Goal: Task Accomplishment & Management: Manage account settings

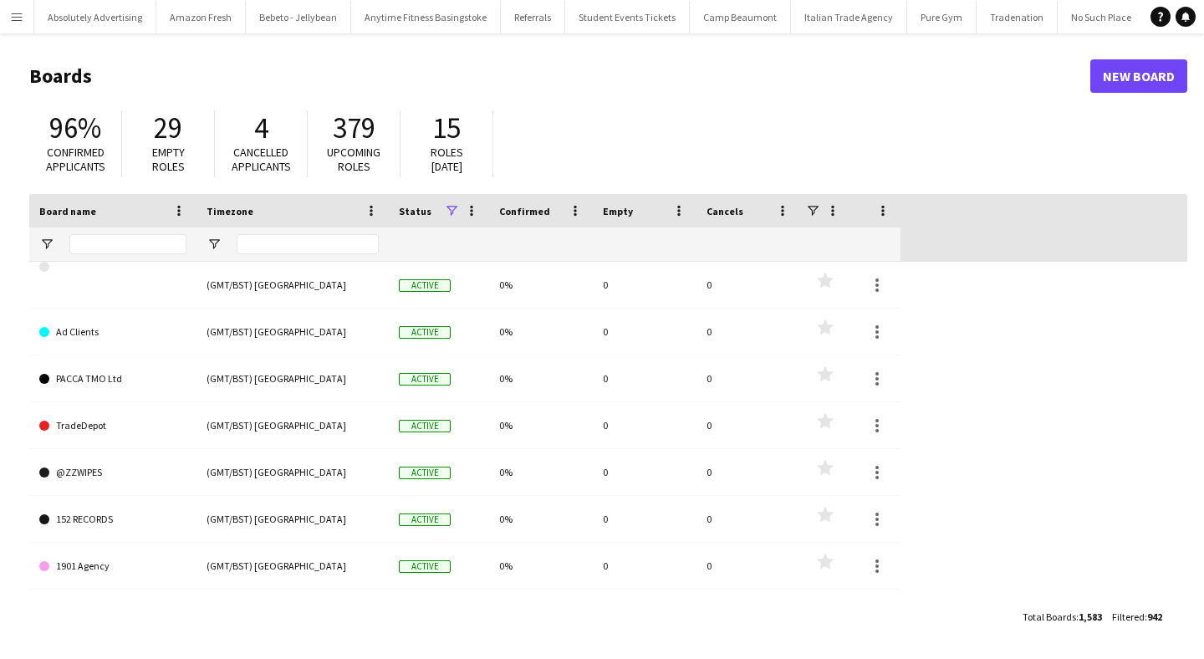
click at [23, 19] on app-icon "Menu" at bounding box center [16, 16] width 13 height 13
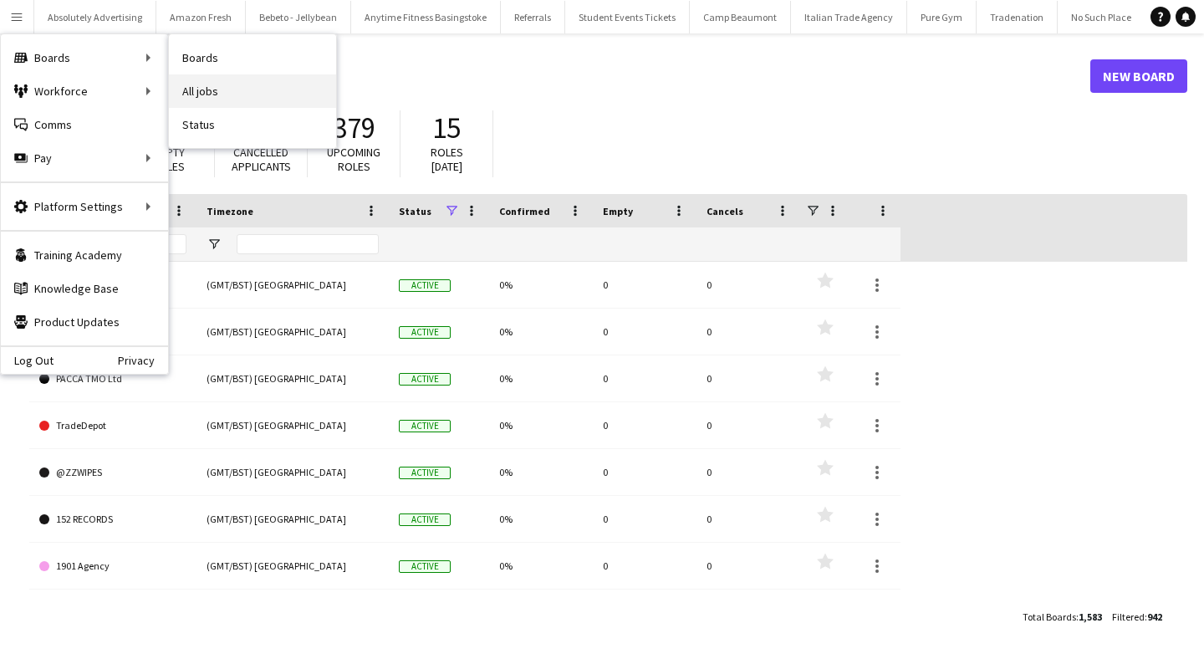
click at [250, 96] on link "All jobs" at bounding box center [252, 90] width 167 height 33
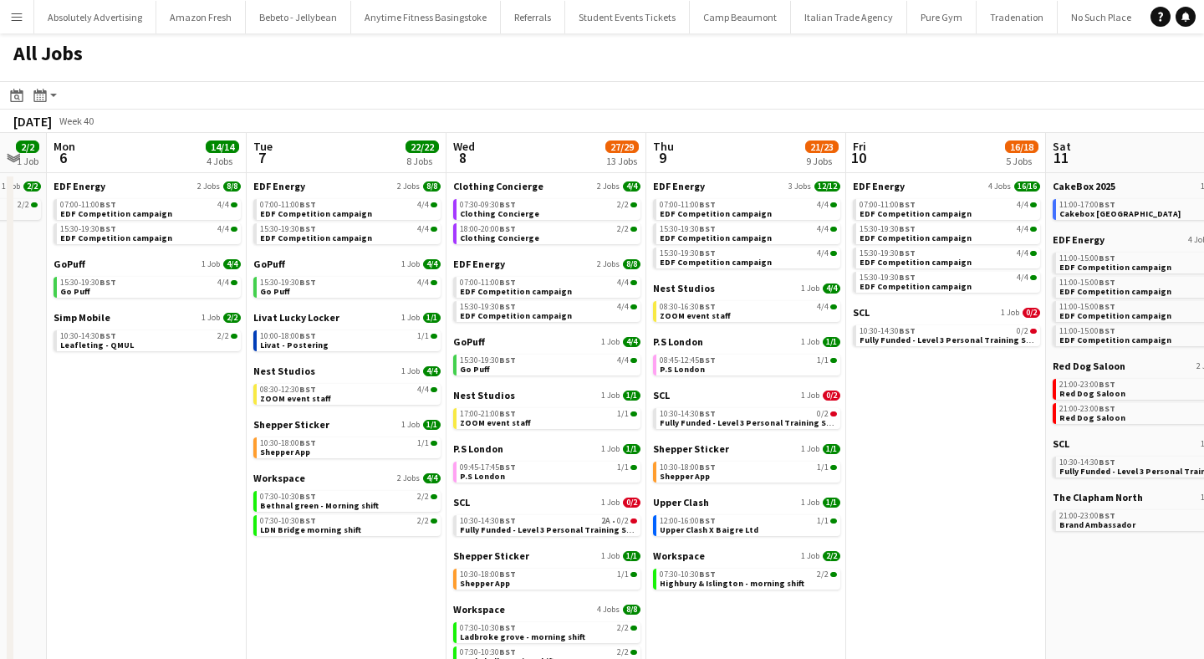
scroll to position [0, 752]
click at [119, 342] on span "Leafleting - QMUL" at bounding box center [98, 344] width 74 height 11
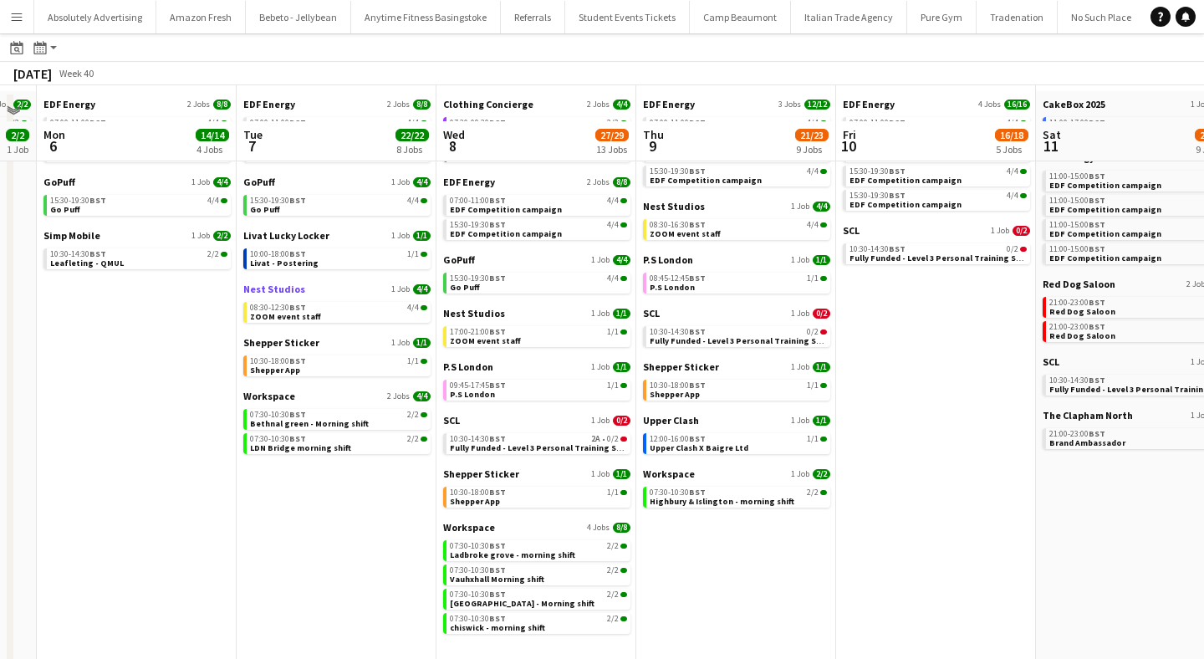
scroll to position [120, 0]
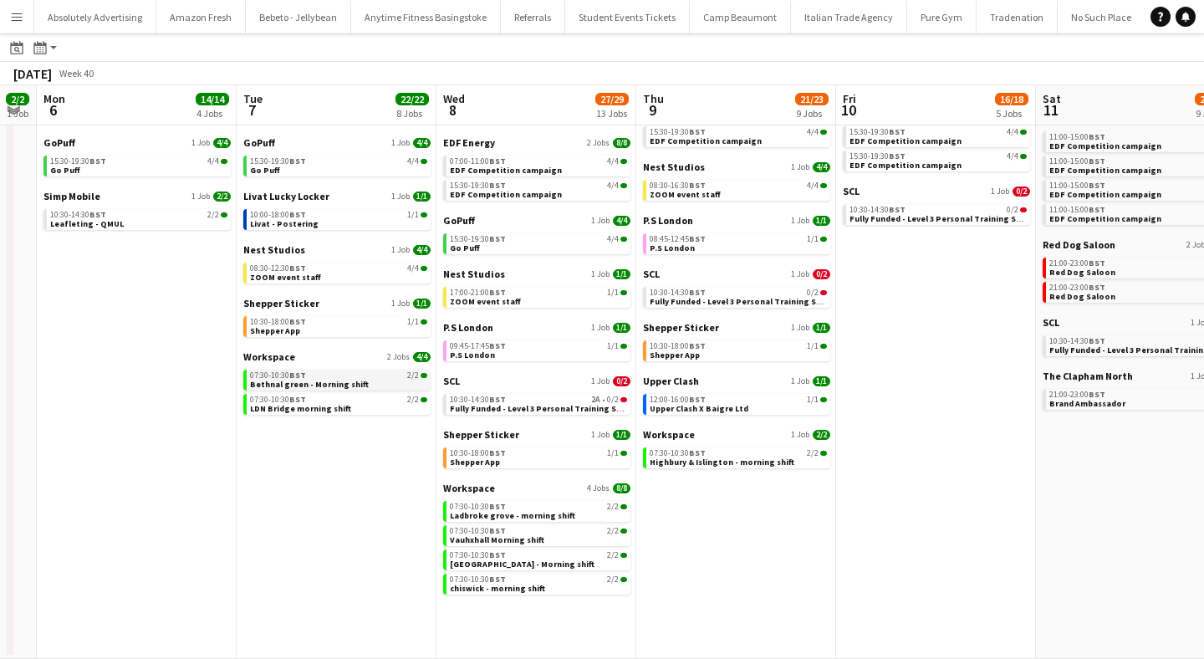
click at [350, 377] on div "07:30-10:30 BST 2/2" at bounding box center [338, 375] width 177 height 8
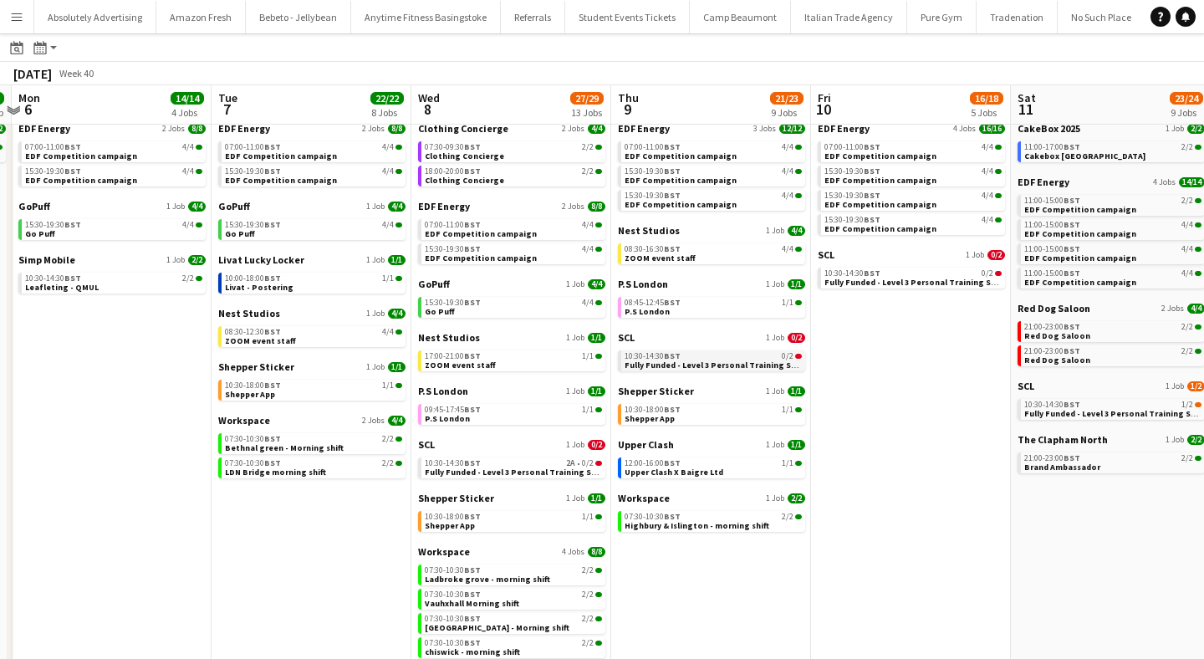
scroll to position [56, 0]
click at [479, 156] on span "Clothing Concierge" at bounding box center [464, 156] width 79 height 11
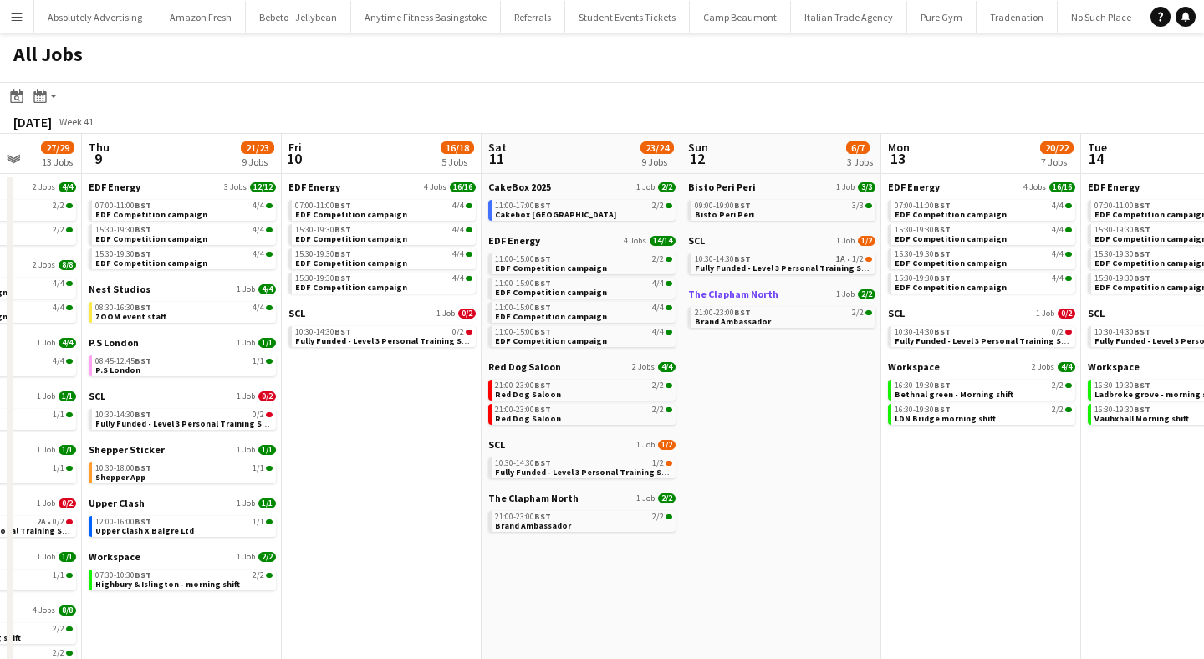
scroll to position [0, 537]
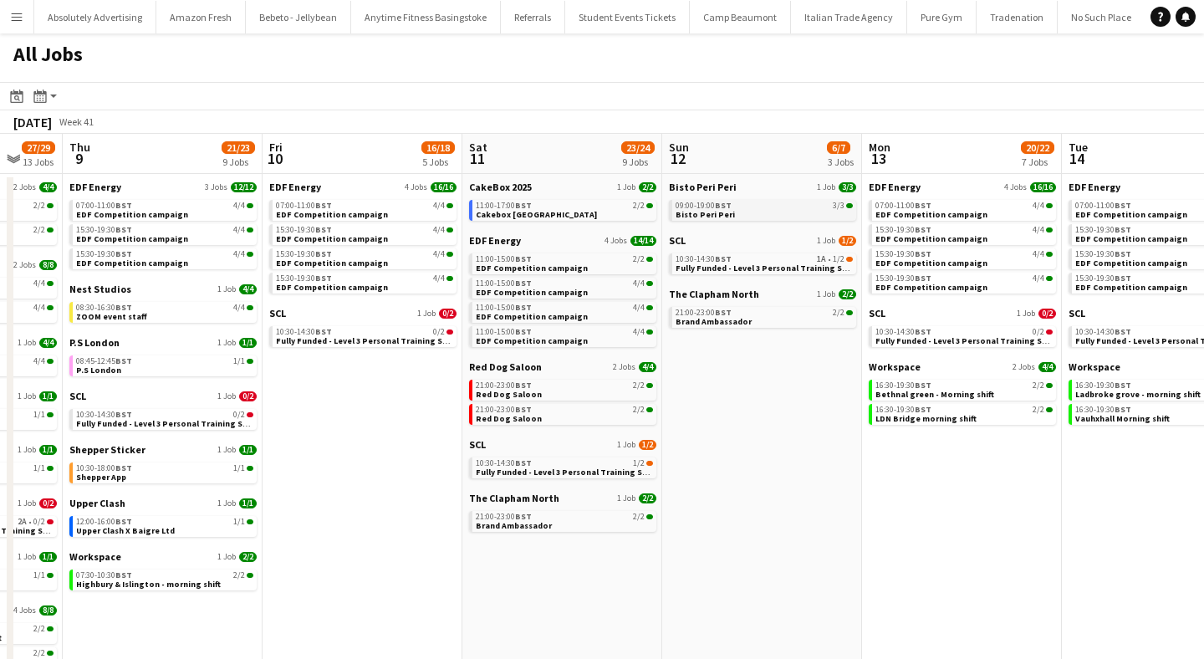
click at [717, 214] on span "Bisto Peri Peri" at bounding box center [705, 214] width 59 height 11
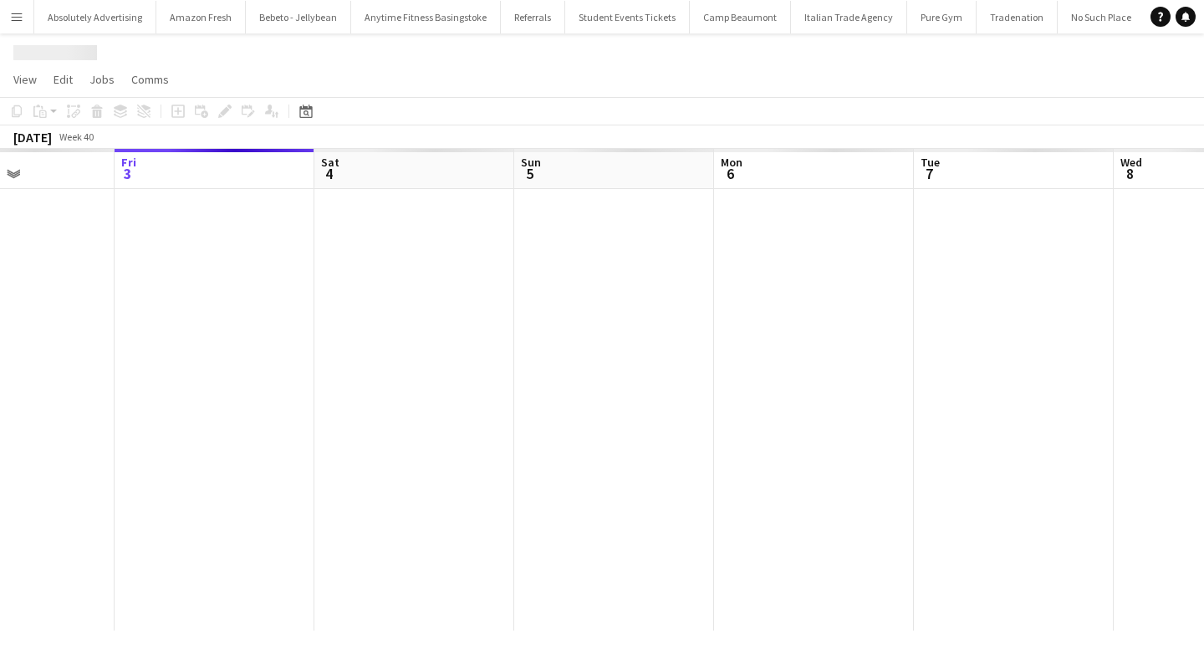
scroll to position [0, 61976]
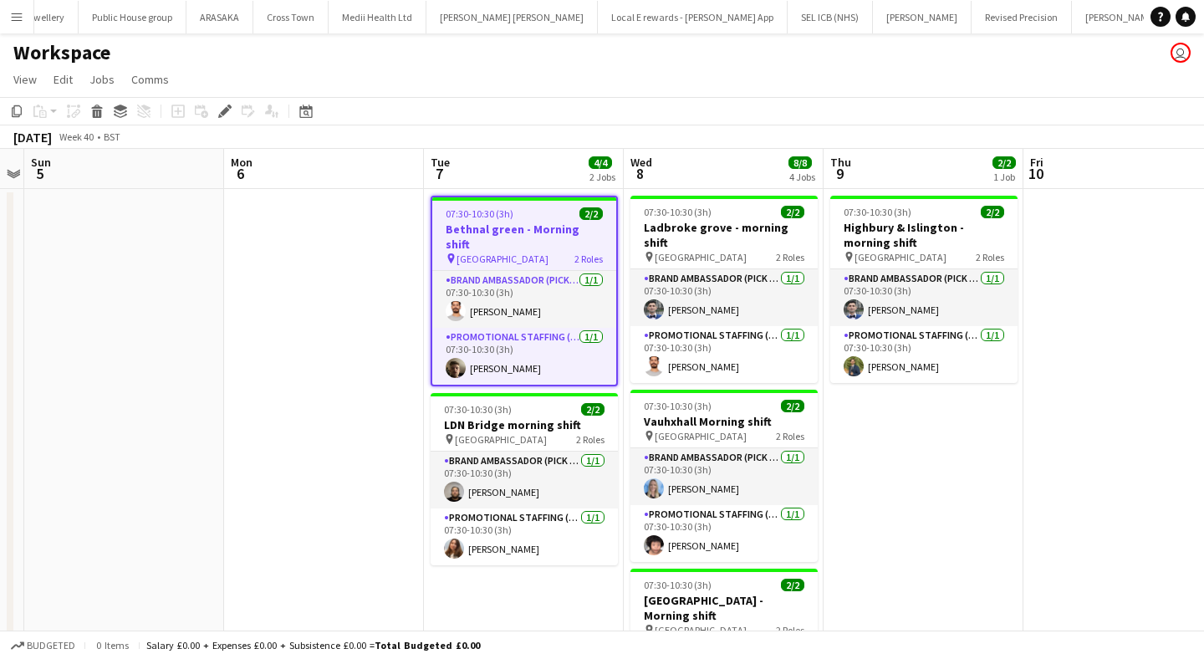
scroll to position [0, 44715]
click at [223, 105] on icon "Edit" at bounding box center [224, 111] width 13 height 13
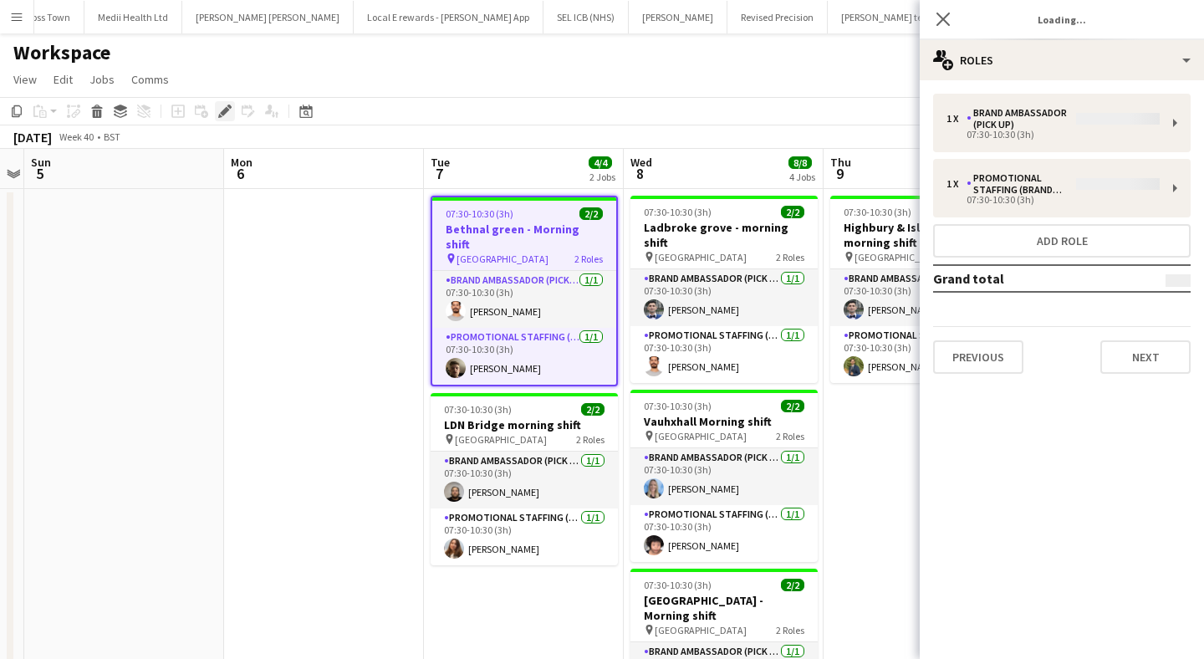
type input "**********"
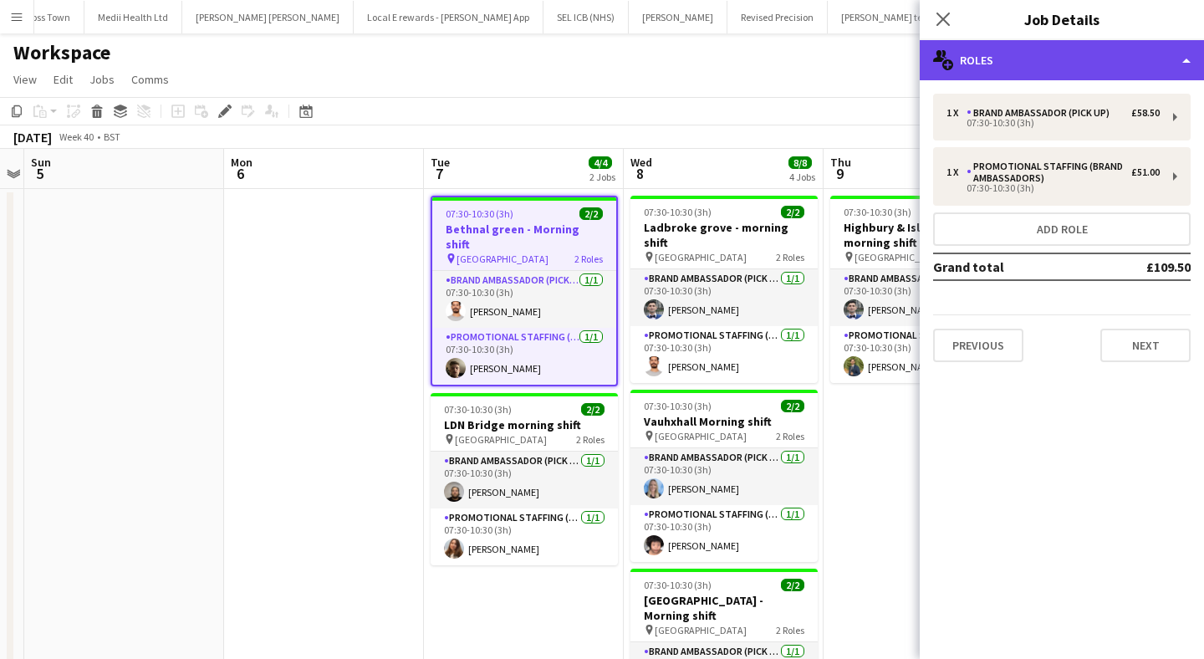
click at [1118, 48] on div "multiple-users-add Roles" at bounding box center [1062, 60] width 284 height 40
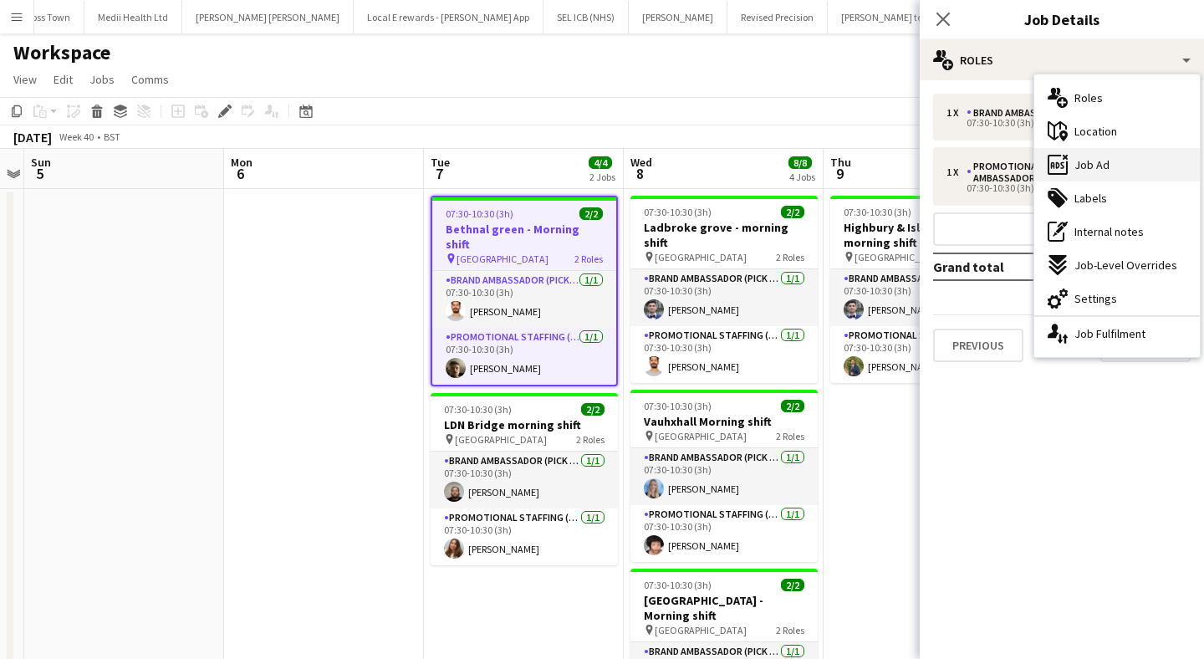
click at [1117, 170] on div "ads-window Job Ad" at bounding box center [1117, 164] width 166 height 33
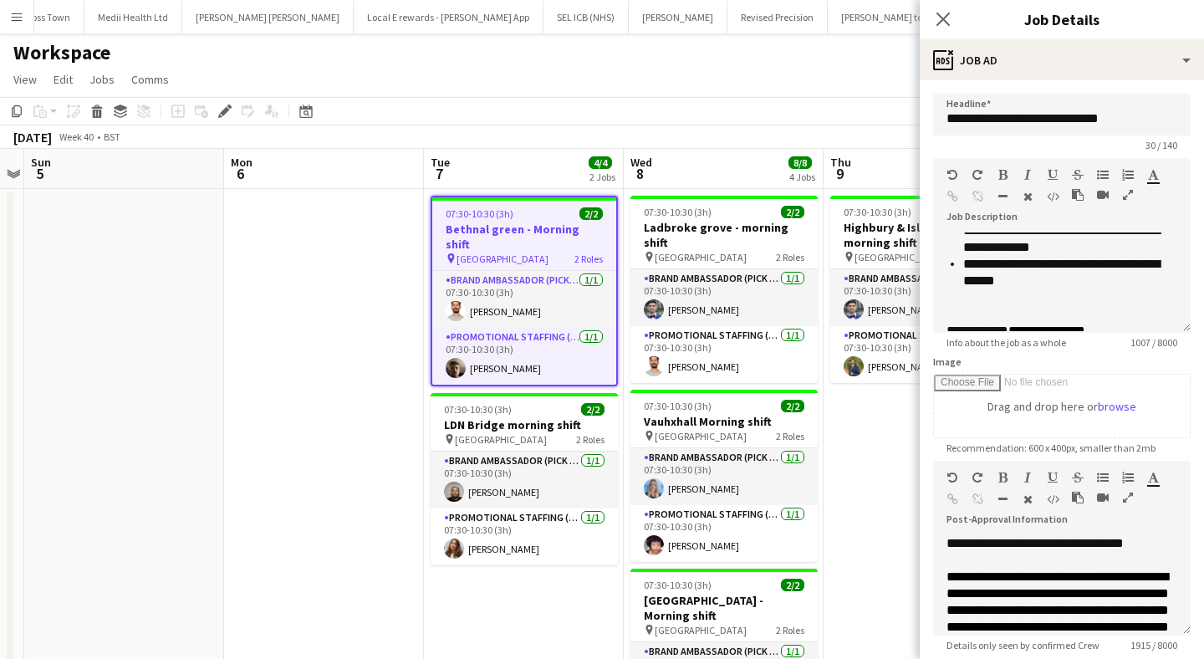
scroll to position [582, 0]
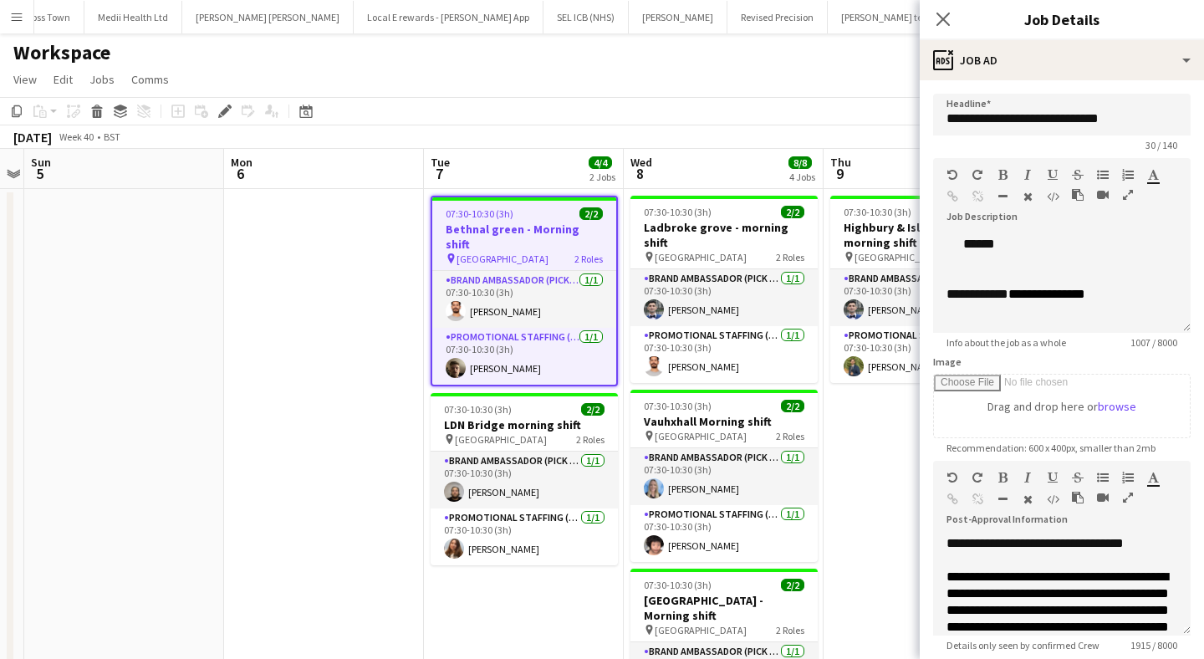
click at [409, 297] on app-date-cell at bounding box center [324, 596] width 200 height 814
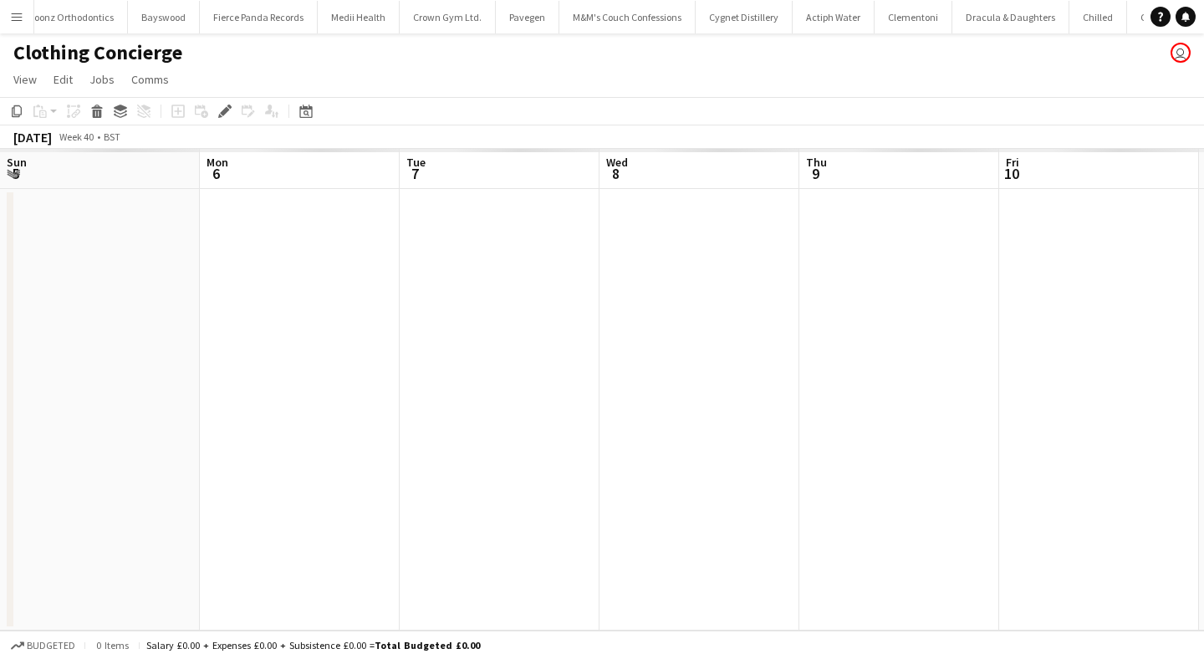
scroll to position [0, 575]
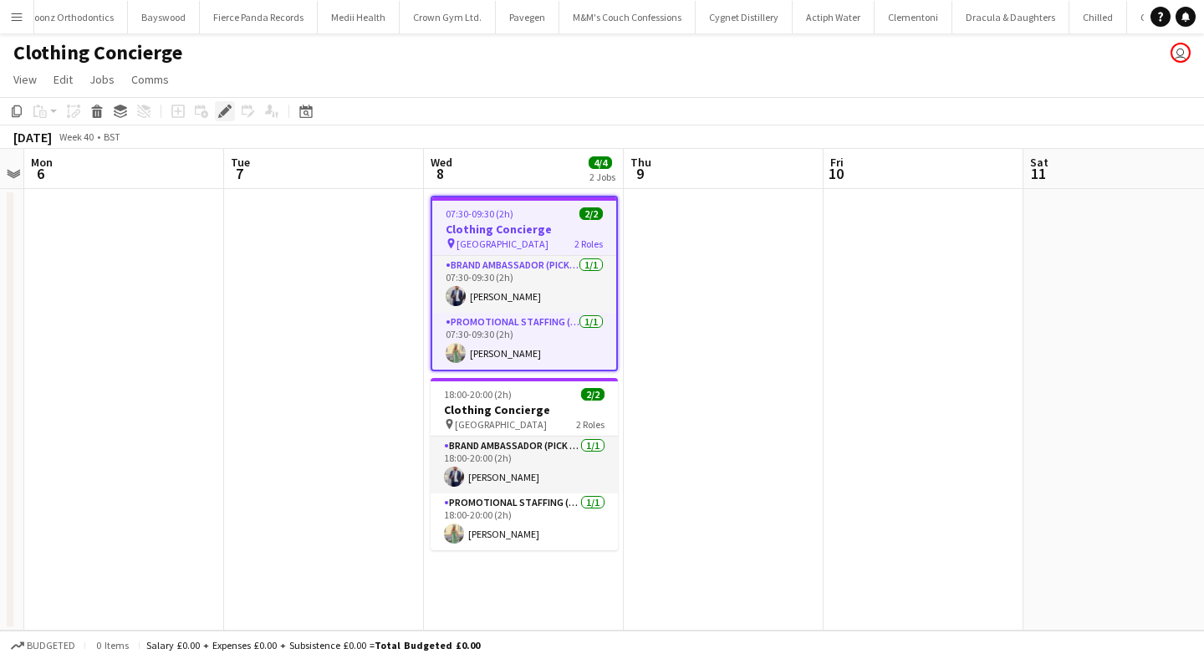
click at [225, 110] on icon at bounding box center [224, 111] width 9 height 9
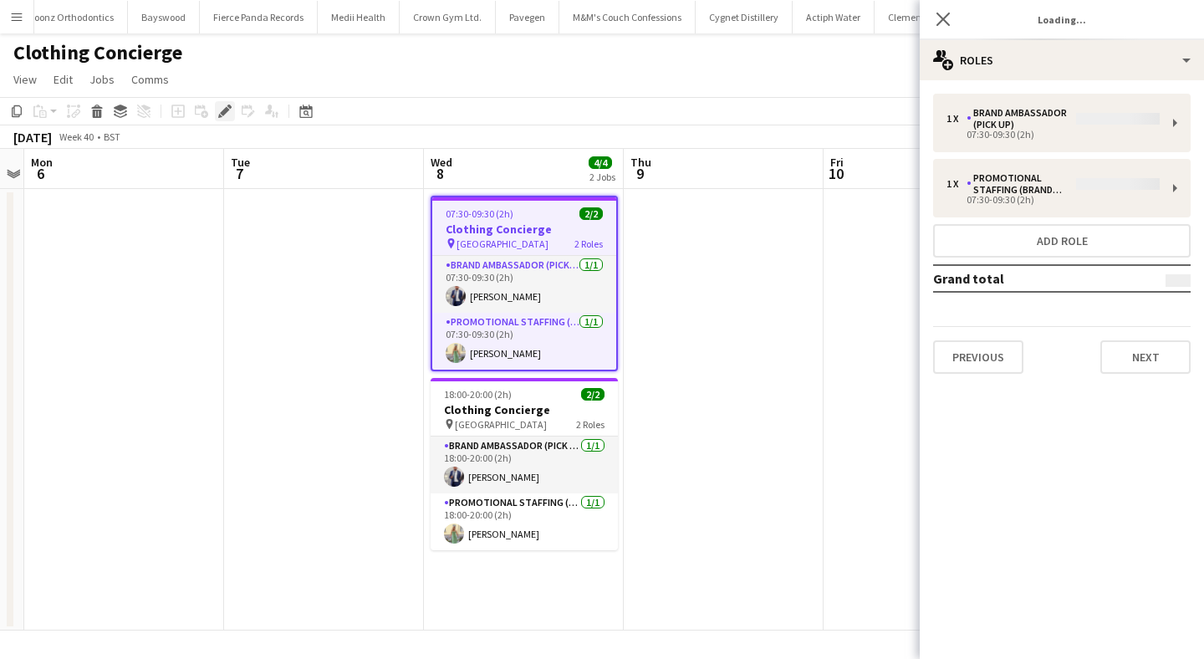
type input "**********"
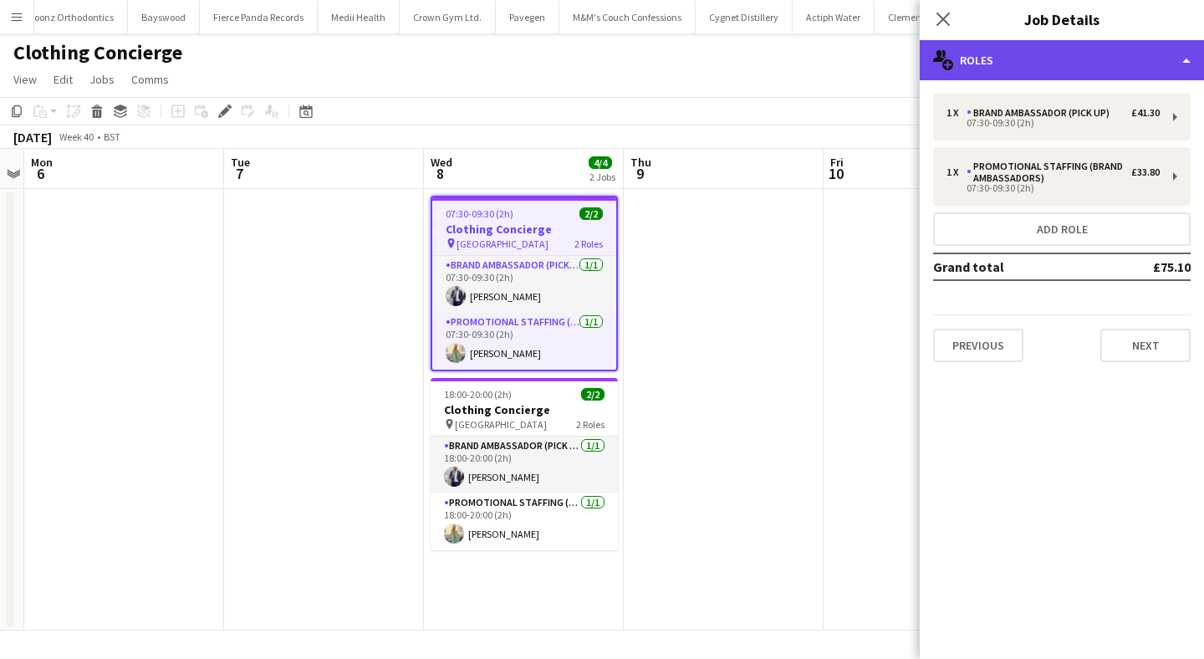
click at [1030, 65] on div "multiple-users-add Roles" at bounding box center [1062, 60] width 284 height 40
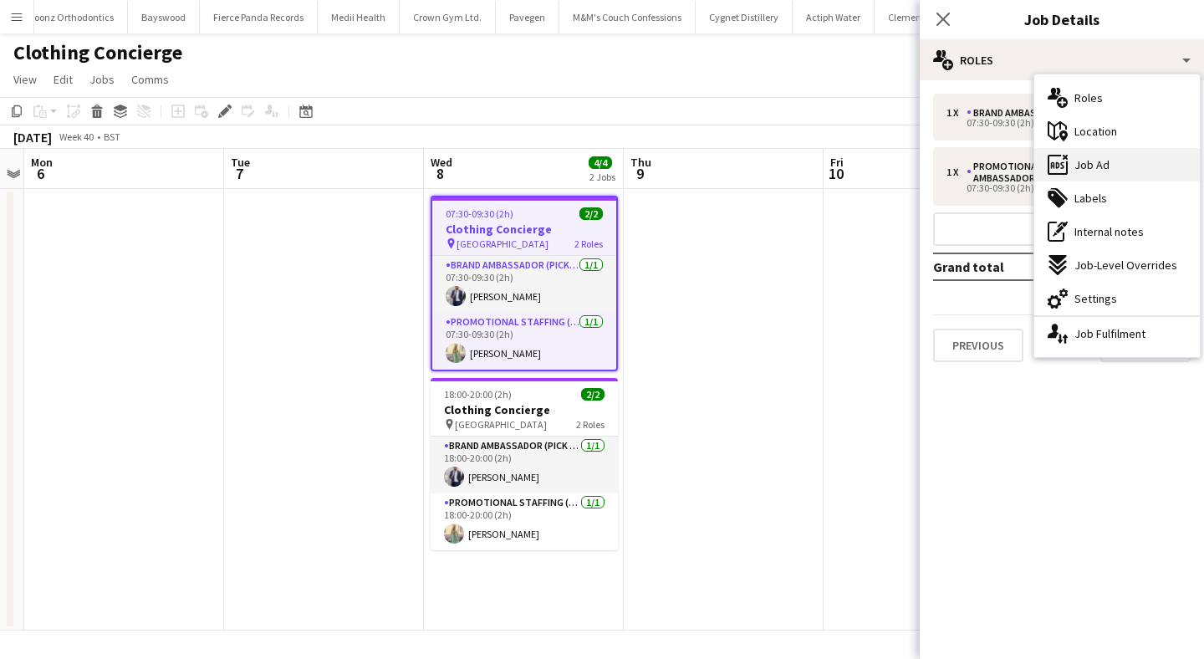
click at [1111, 161] on div "ads-window Job Ad" at bounding box center [1117, 164] width 166 height 33
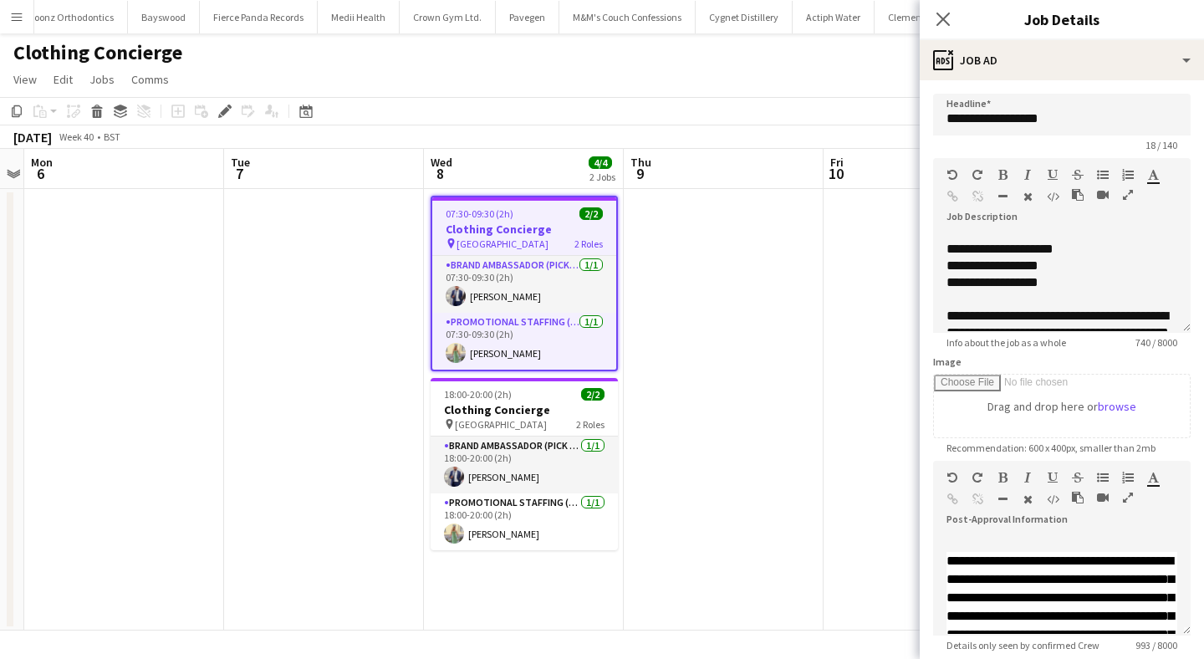
scroll to position [448, 0]
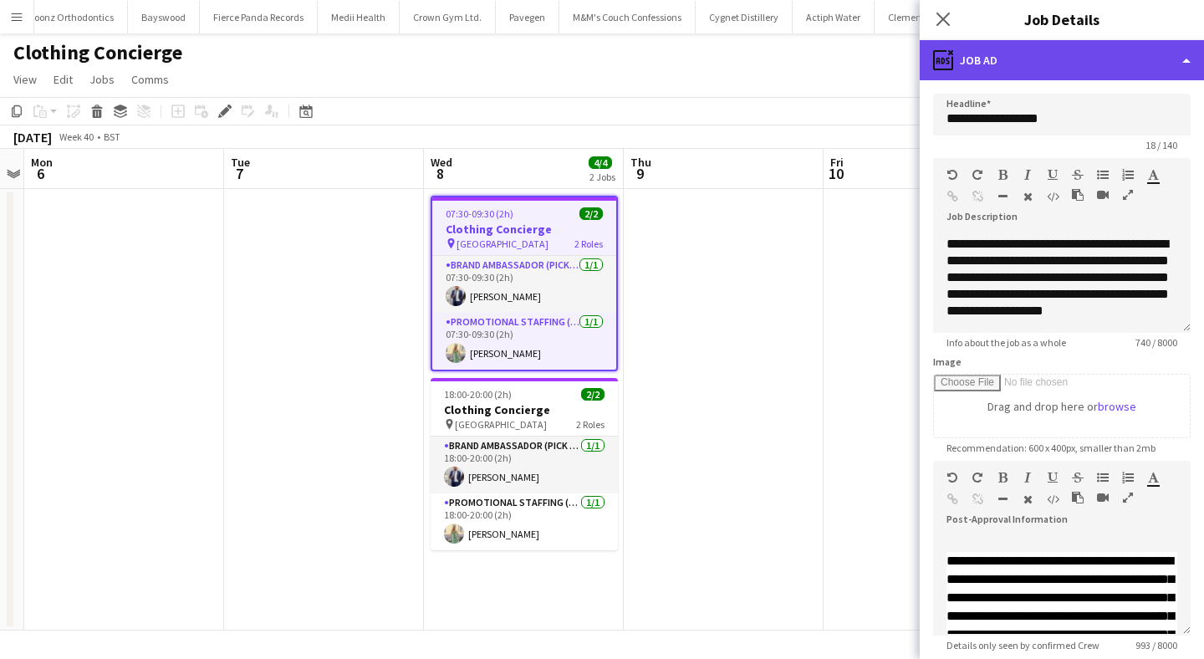
click at [1054, 64] on div "ads-window Job Ad" at bounding box center [1062, 60] width 284 height 40
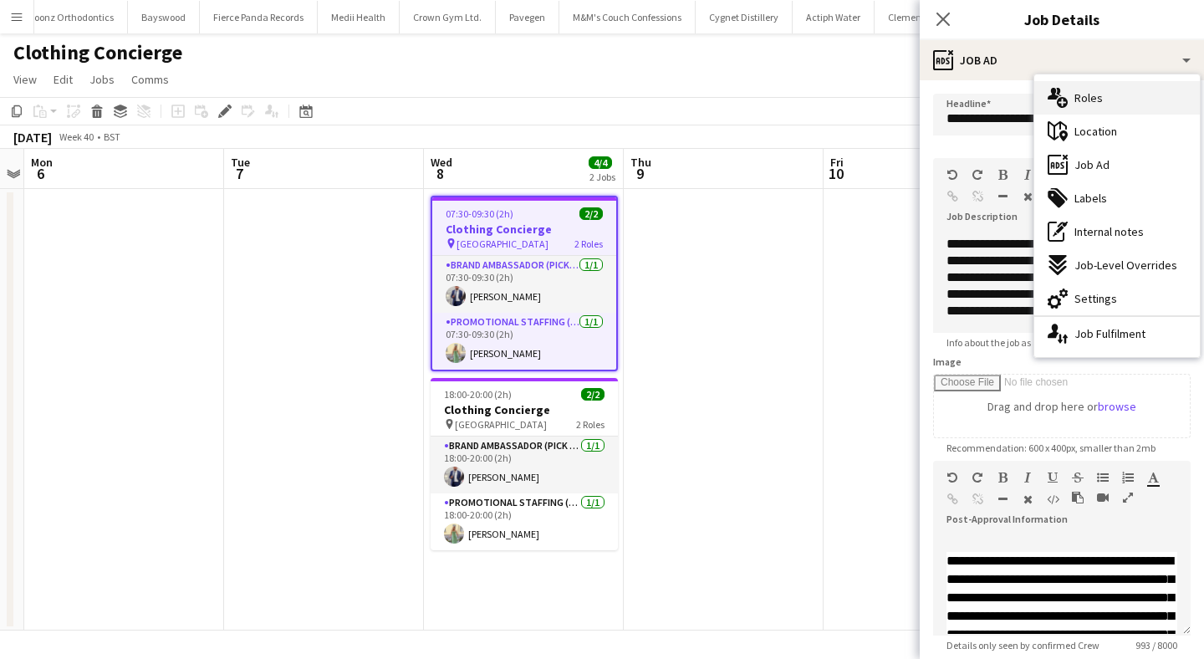
click at [1083, 93] on span "Roles" at bounding box center [1088, 97] width 28 height 15
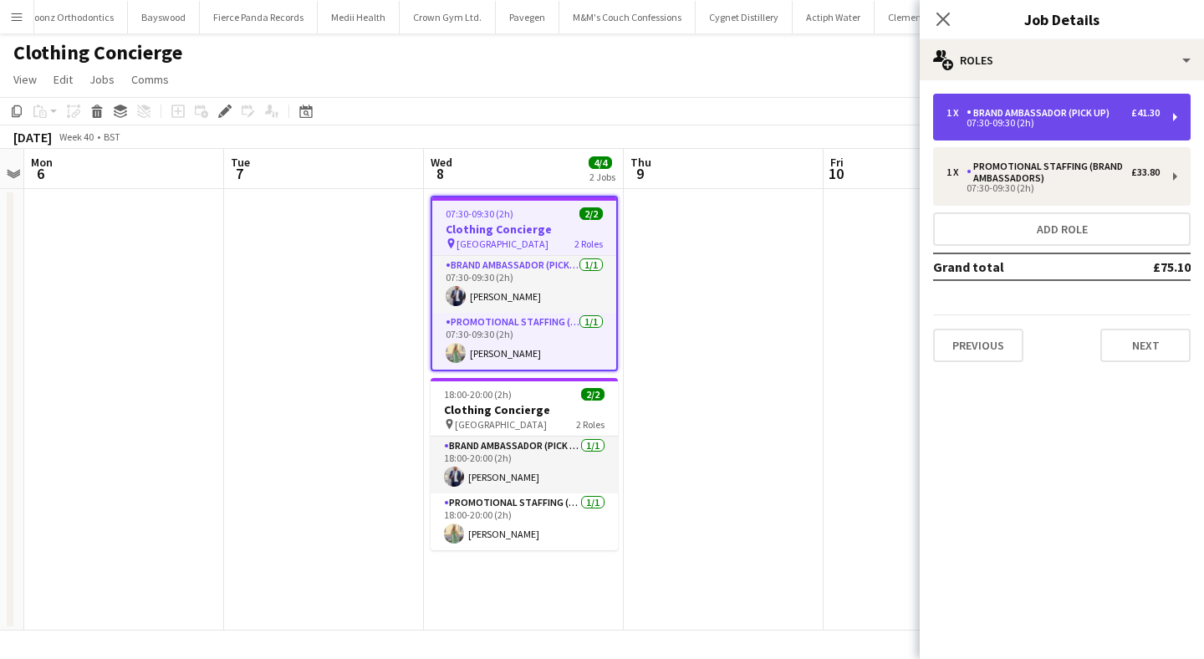
click at [1041, 110] on div "Brand Ambassador (Pick up)" at bounding box center [1042, 113] width 150 height 12
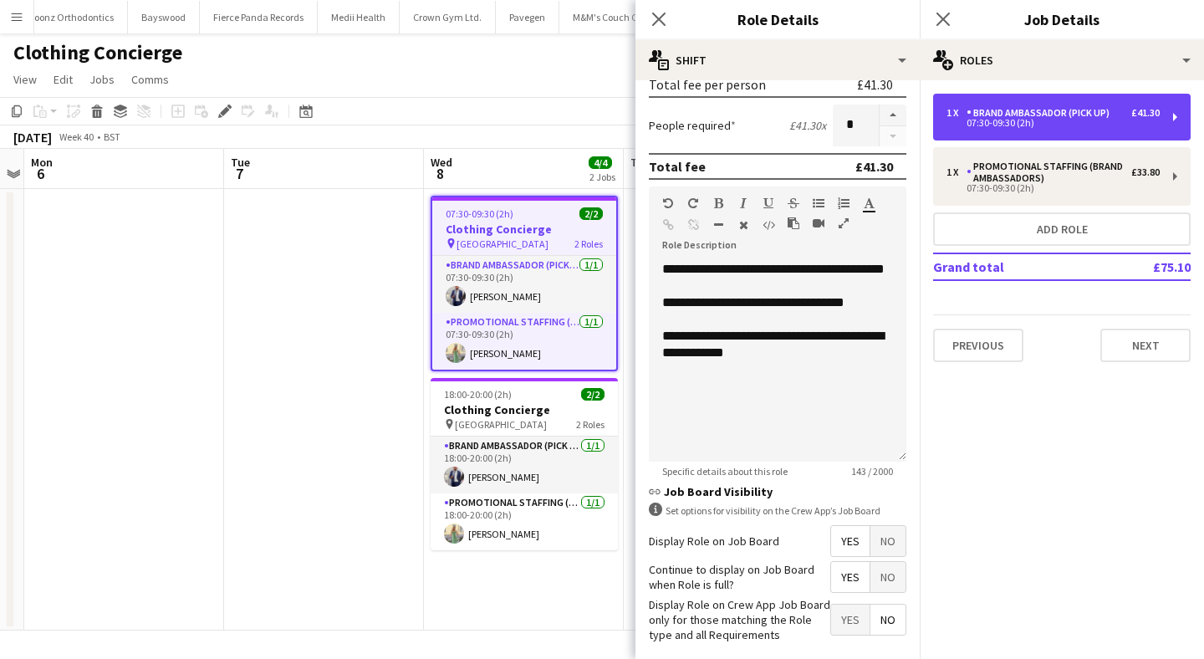
scroll to position [414, 0]
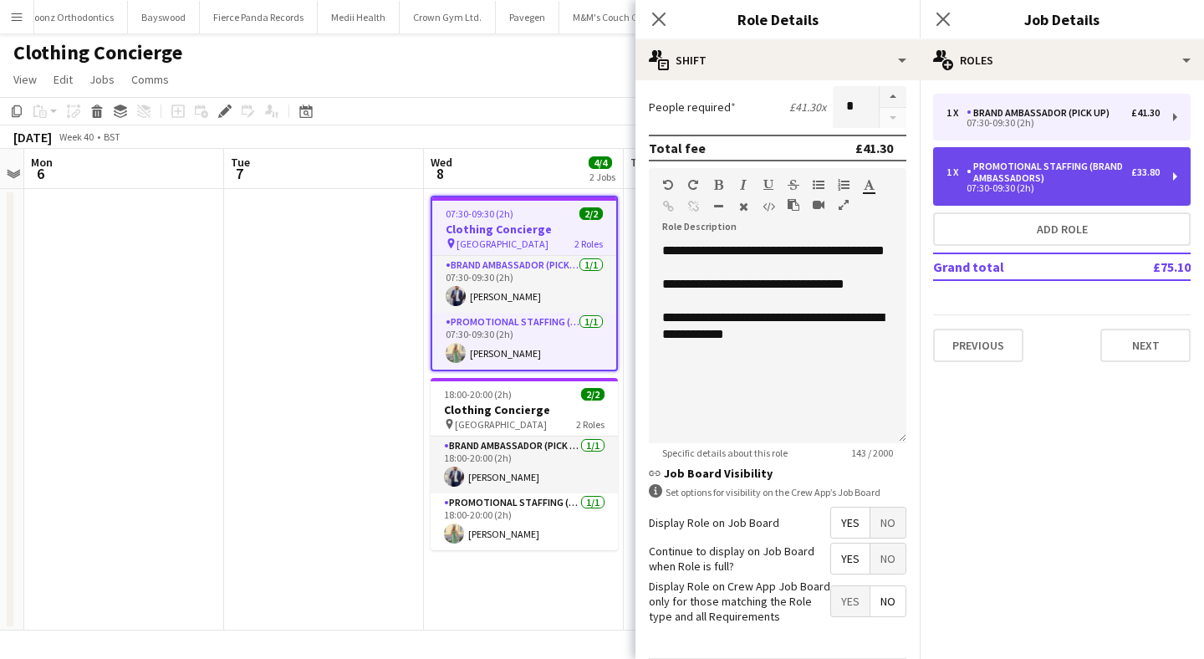
click at [1032, 181] on div "Promotional Staffing (Brand Ambassadors)" at bounding box center [1049, 172] width 165 height 23
type input "**********"
type input "*****"
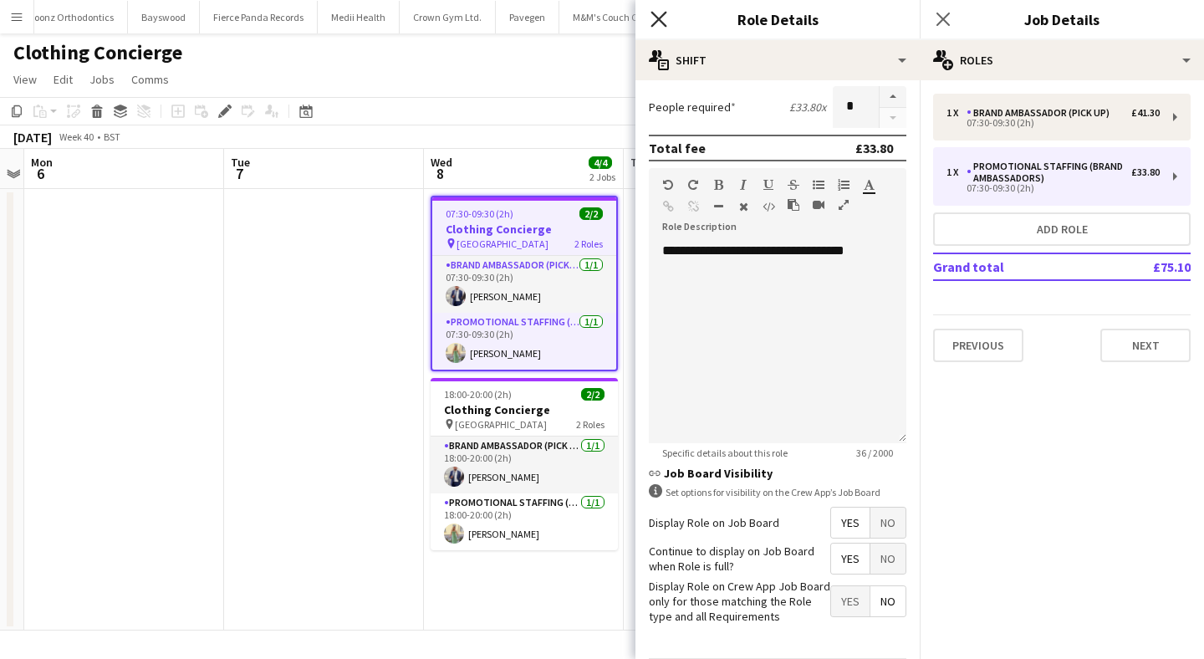
click at [657, 19] on icon at bounding box center [659, 19] width 16 height 16
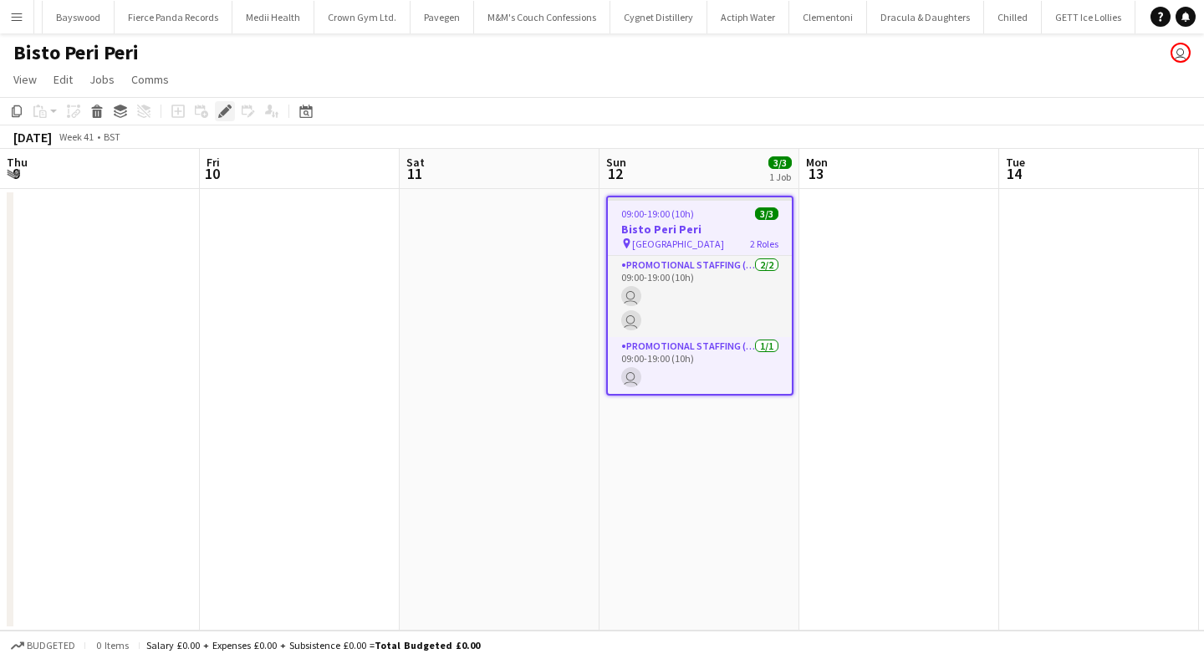
scroll to position [0, 575]
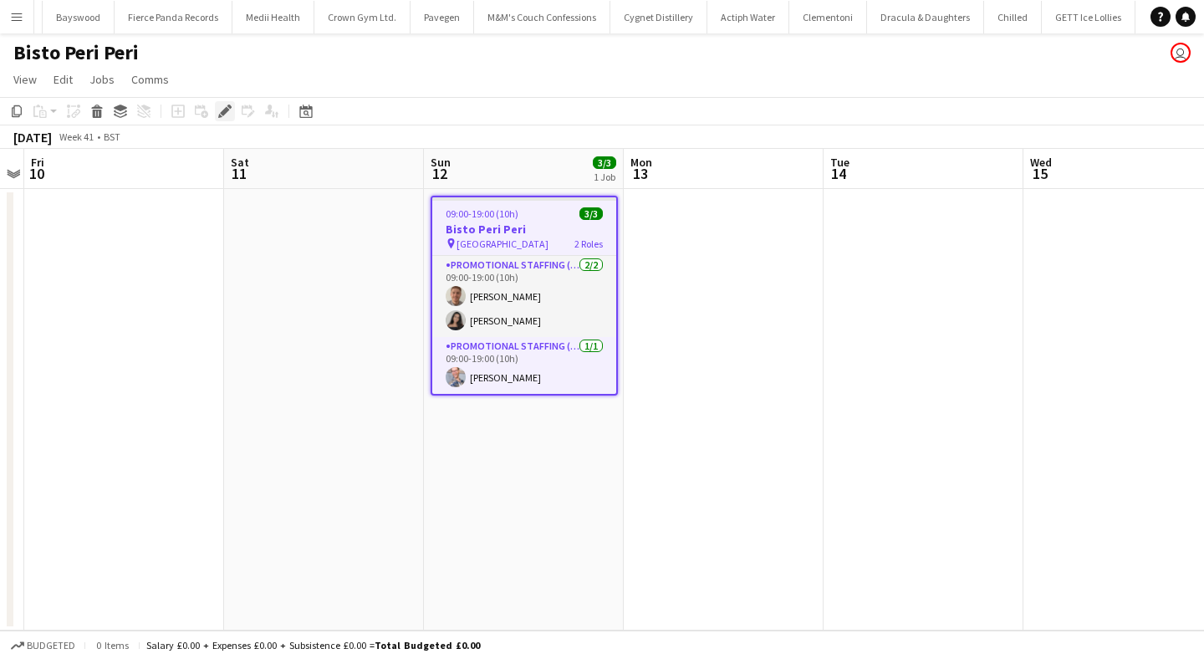
click at [221, 107] on icon "Edit" at bounding box center [224, 111] width 13 height 13
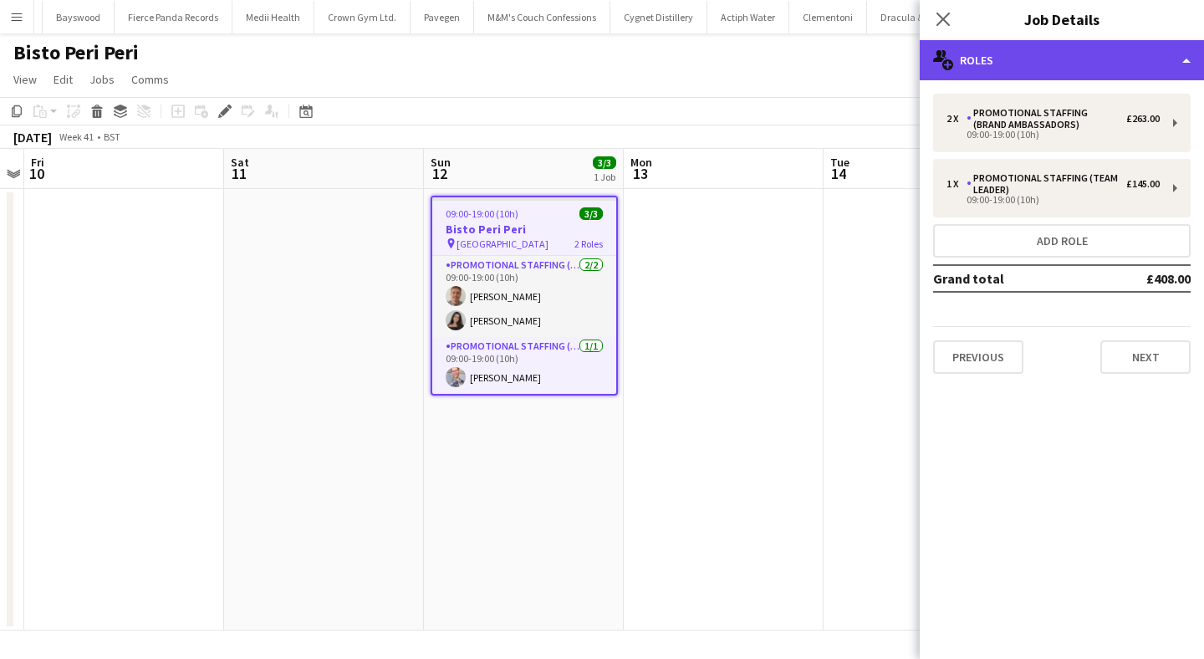
click at [1030, 60] on div "multiple-users-add Roles" at bounding box center [1062, 60] width 284 height 40
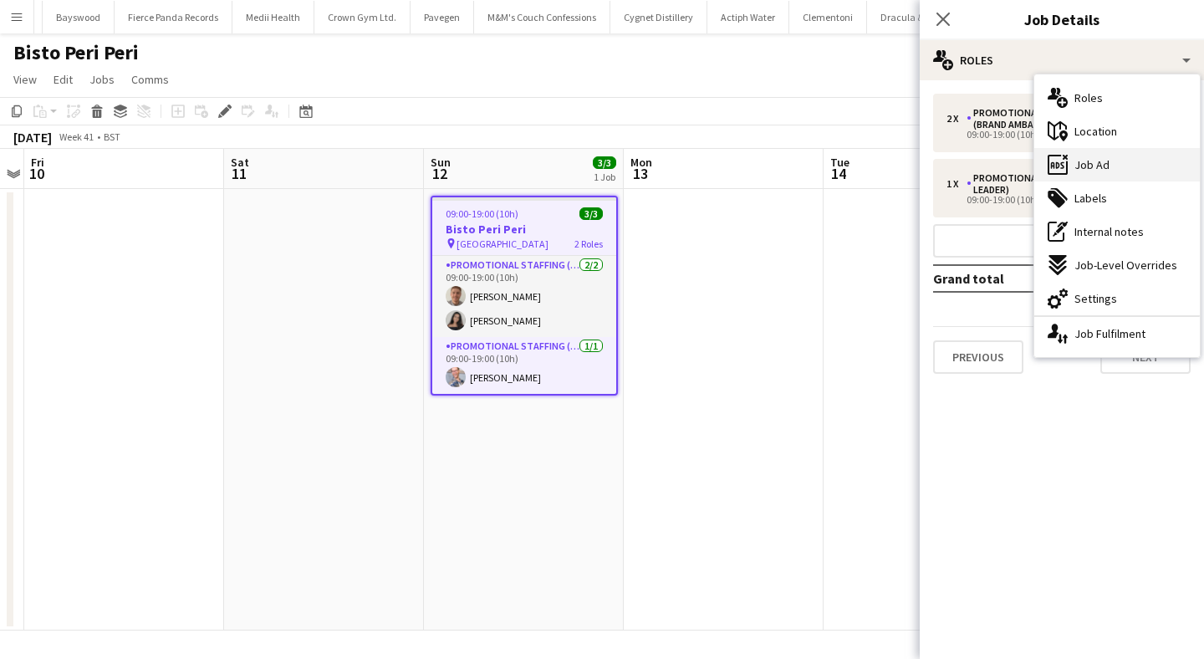
click at [1090, 166] on span "Job Ad" at bounding box center [1091, 164] width 35 height 15
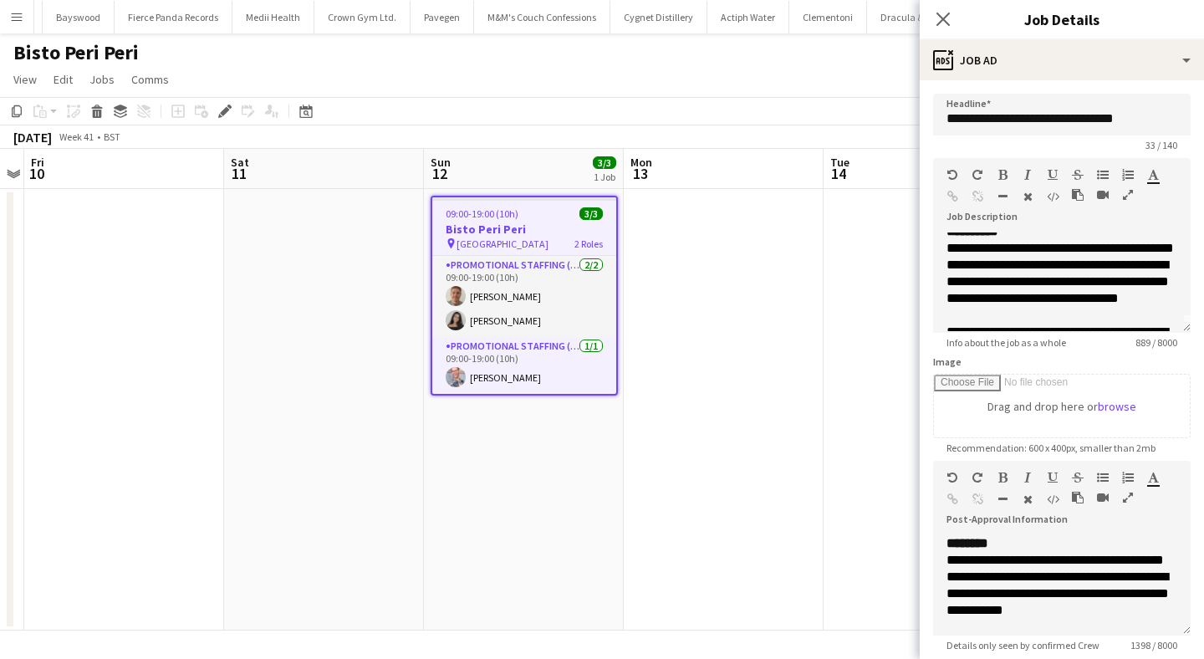
scroll to position [0, 0]
